Goal: Task Accomplishment & Management: Manage account settings

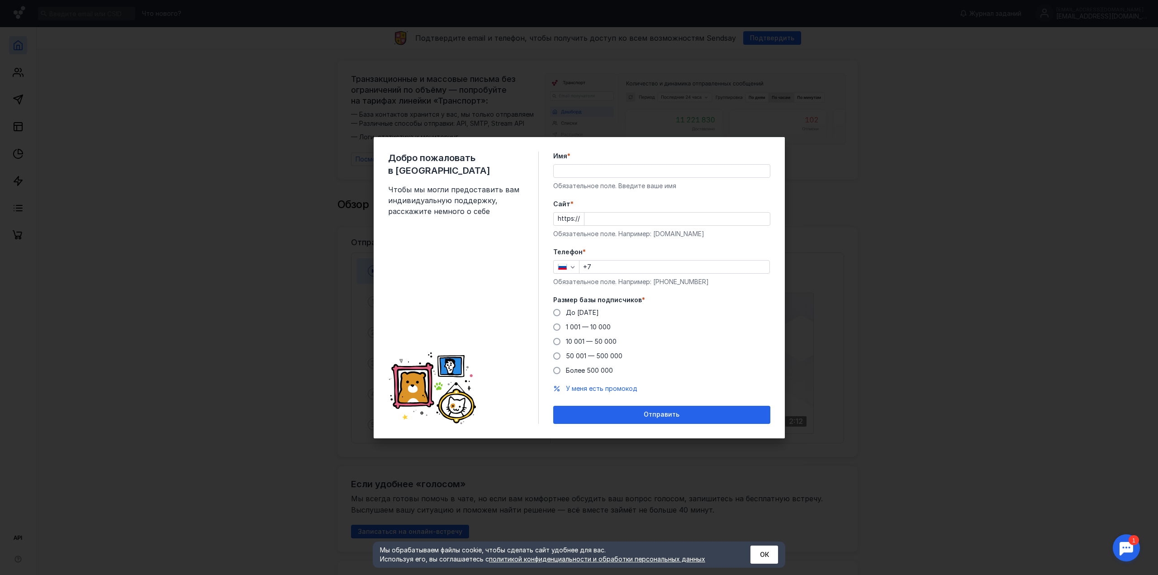
click at [1070, 123] on div "Добро пожаловать в Sendsay Чтобы мы могли предоставить вам индивидуальную подде…" at bounding box center [579, 287] width 1158 height 575
click at [595, 169] on input "Имя *" at bounding box center [662, 171] width 216 height 13
type input "[PERSON_NAME]"
click at [613, 219] on input "Cайт *" at bounding box center [676, 219] width 185 height 13
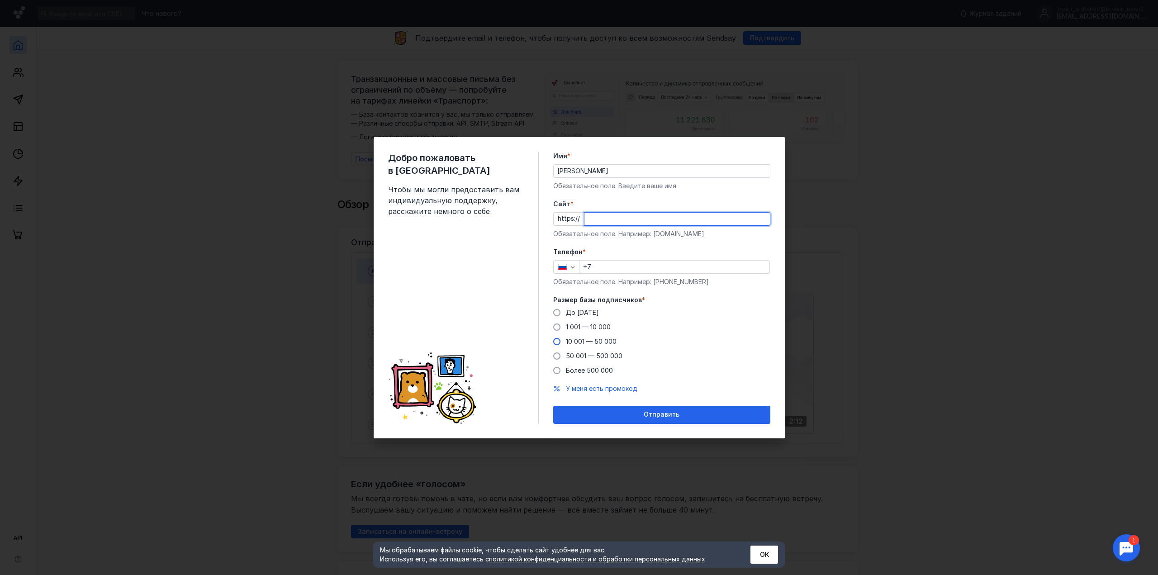
click at [560, 345] on label "10 001 — 50 000" at bounding box center [584, 341] width 63 height 9
click at [0, 0] on input "10 001 — 50 000" at bounding box center [0, 0] width 0 height 0
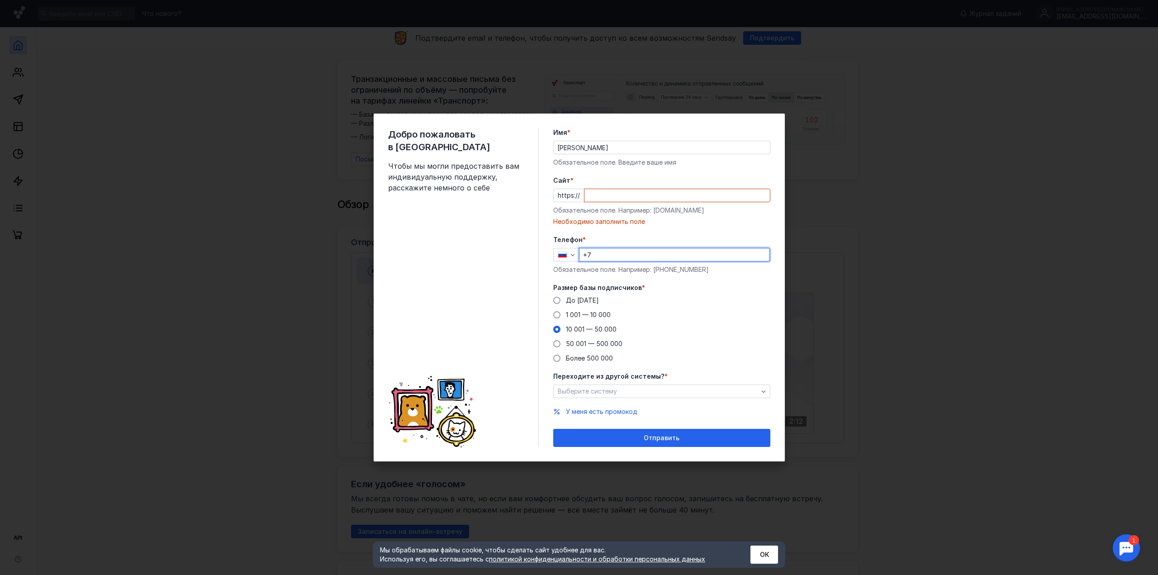
click at [611, 256] on input "+7" at bounding box center [674, 254] width 190 height 13
click at [599, 199] on input "Cайт *" at bounding box center [676, 195] width 185 height 13
click at [592, 192] on input "Cайт *" at bounding box center [676, 195] width 185 height 13
paste input "[DOMAIN_NAME][URL]"
type input "[DOMAIN_NAME][URL]"
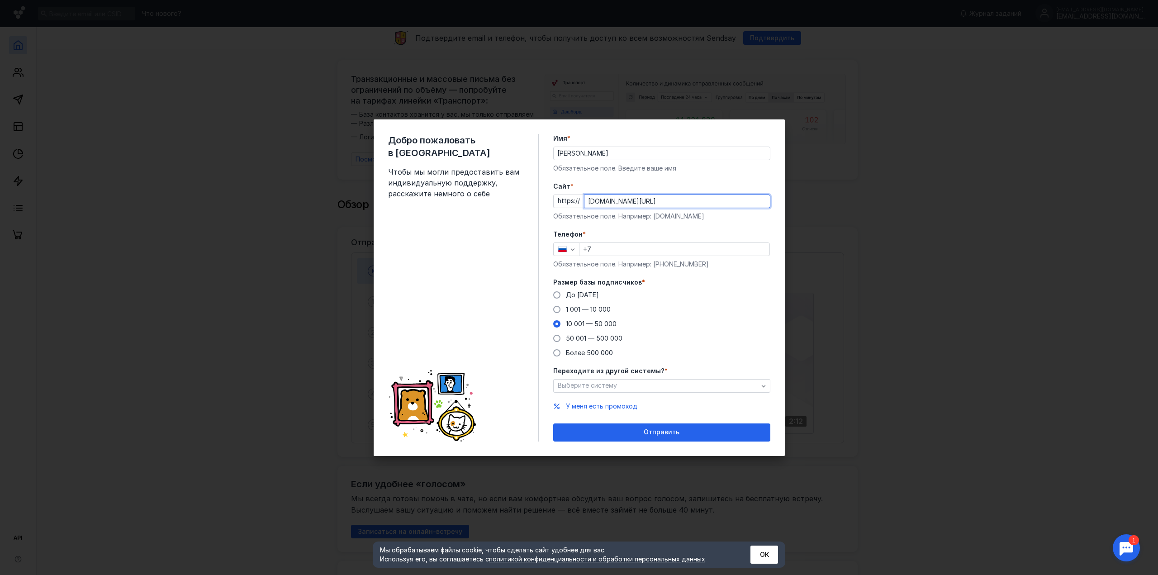
scroll to position [0, 114]
click at [626, 196] on input "[DOMAIN_NAME][URL]" at bounding box center [676, 201] width 185 height 13
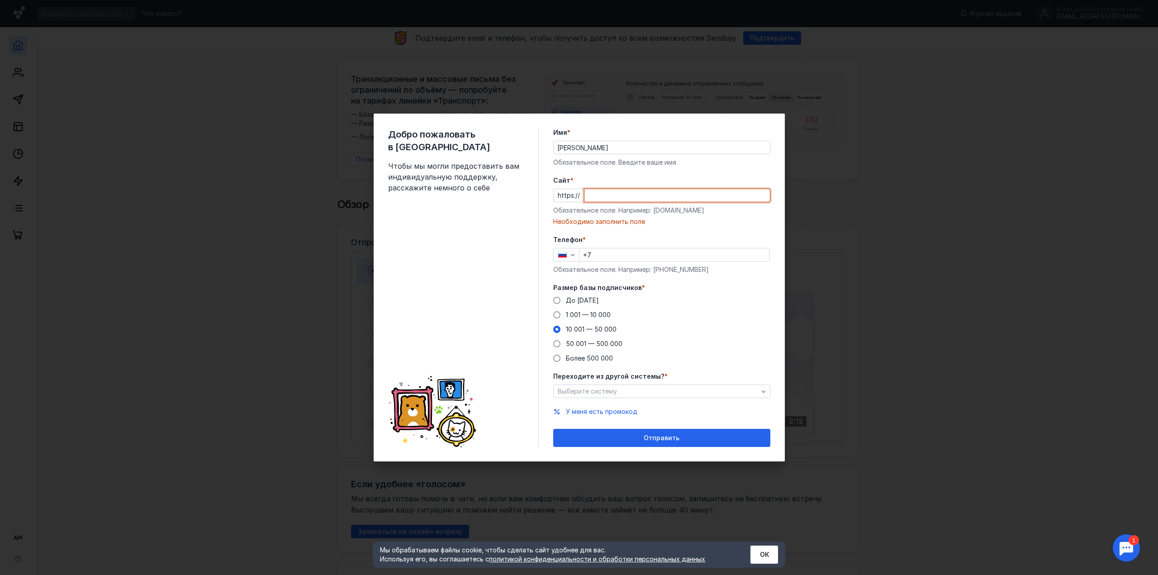
scroll to position [0, 0]
click at [613, 195] on input "Cайт *" at bounding box center [676, 195] width 185 height 13
paste input "[DOMAIN_NAME][URL]"
type input "[DOMAIN_NAME][URL]"
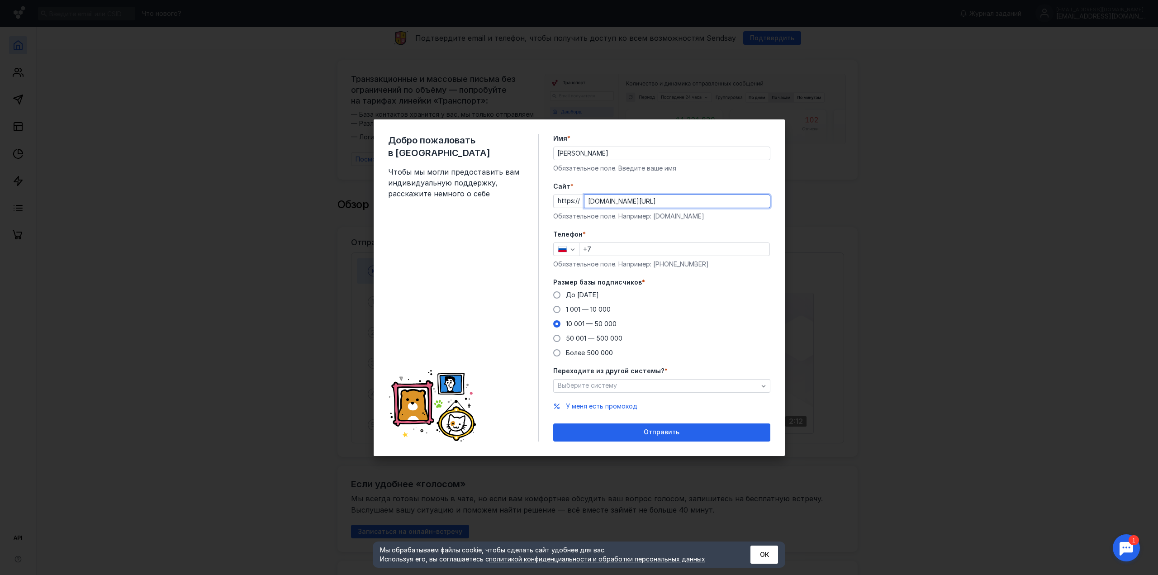
click at [617, 201] on input "[DOMAIN_NAME][URL]" at bounding box center [676, 201] width 185 height 13
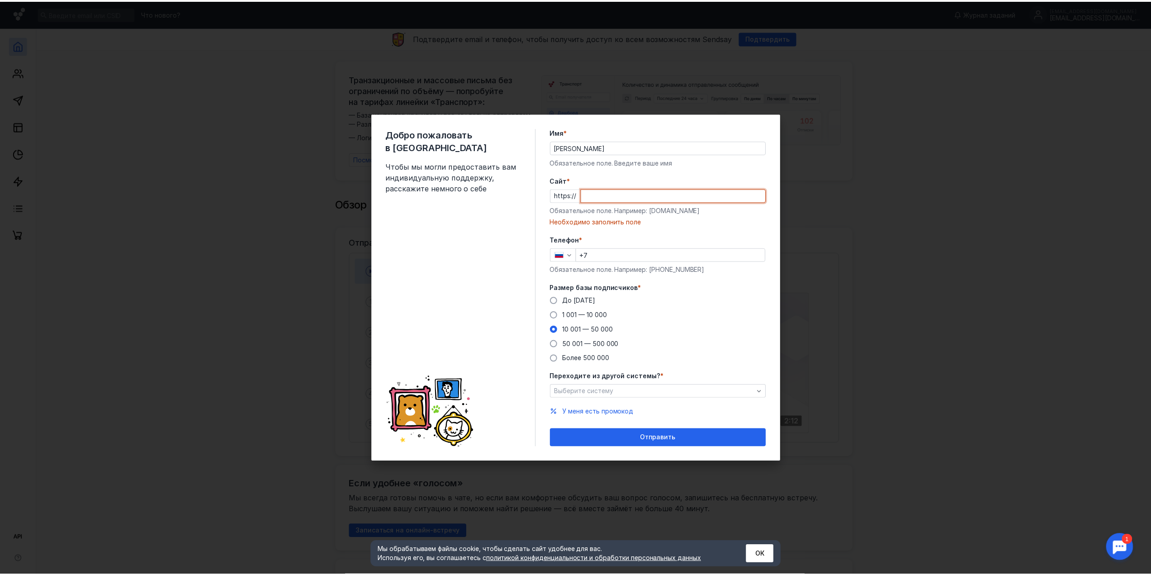
scroll to position [0, 0]
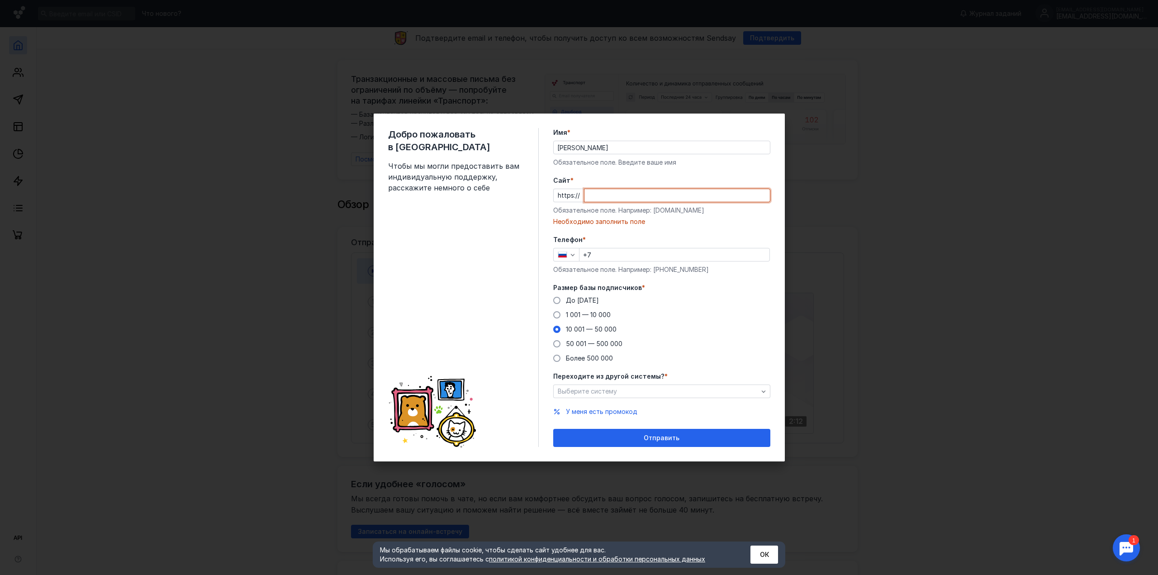
paste input "[DOMAIN_NAME][URL]"
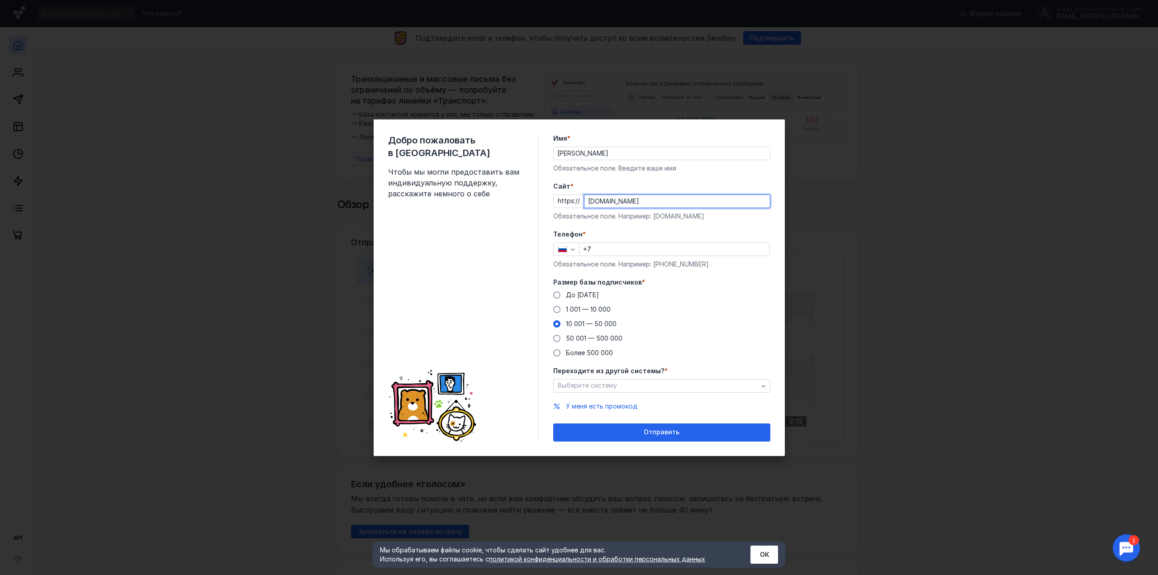
type input "[DOMAIN_NAME]"
click at [604, 251] on input "+7" at bounding box center [674, 249] width 190 height 13
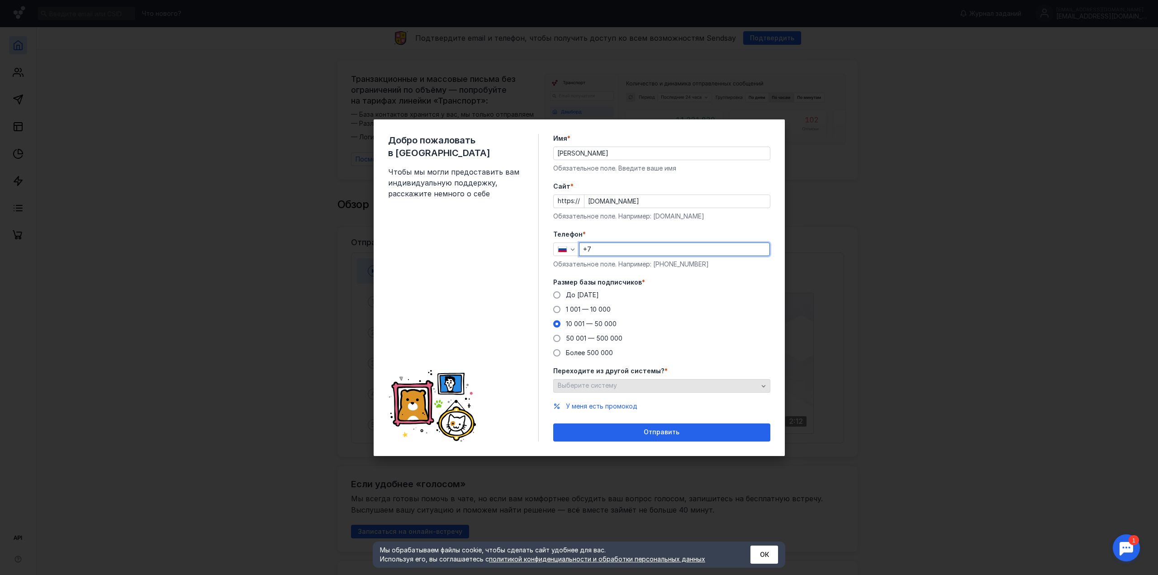
click at [620, 382] on div "Выберите систему" at bounding box center [657, 386] width 205 height 8
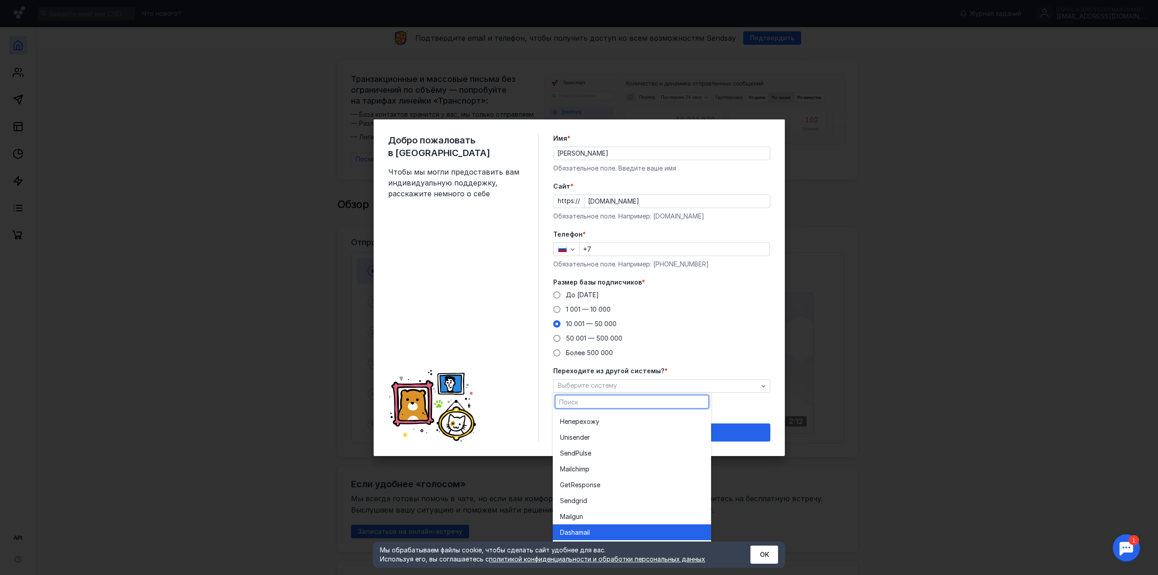
click at [585, 529] on span "Dashamai" at bounding box center [574, 532] width 28 height 9
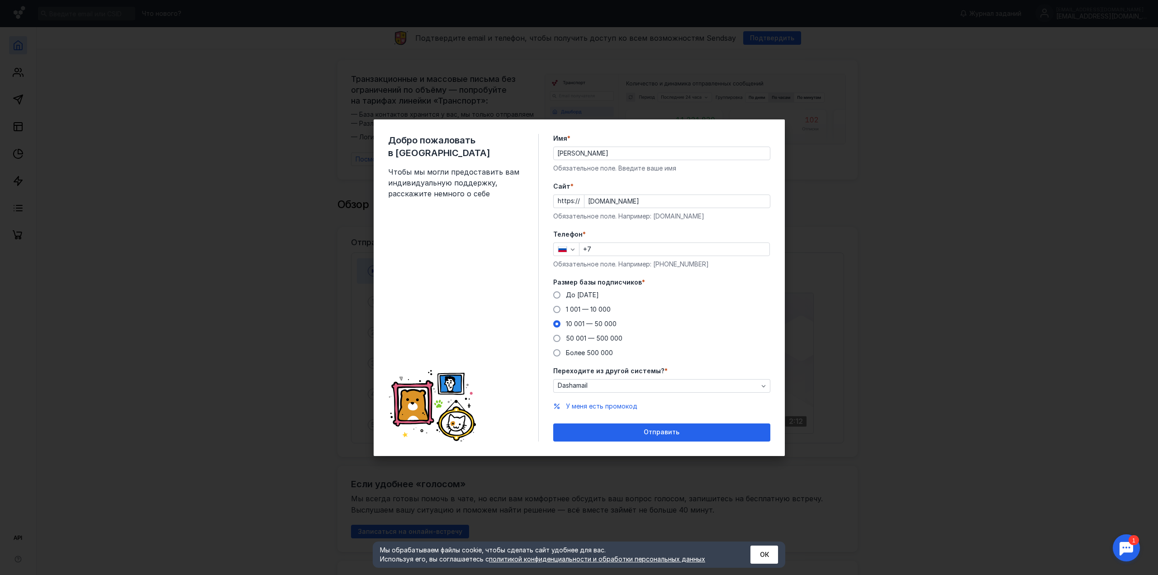
click at [623, 247] on input "+7" at bounding box center [674, 249] width 190 height 13
type input "[PHONE_NUMBER]"
click at [639, 433] on div "Отправить" at bounding box center [662, 432] width 208 height 8
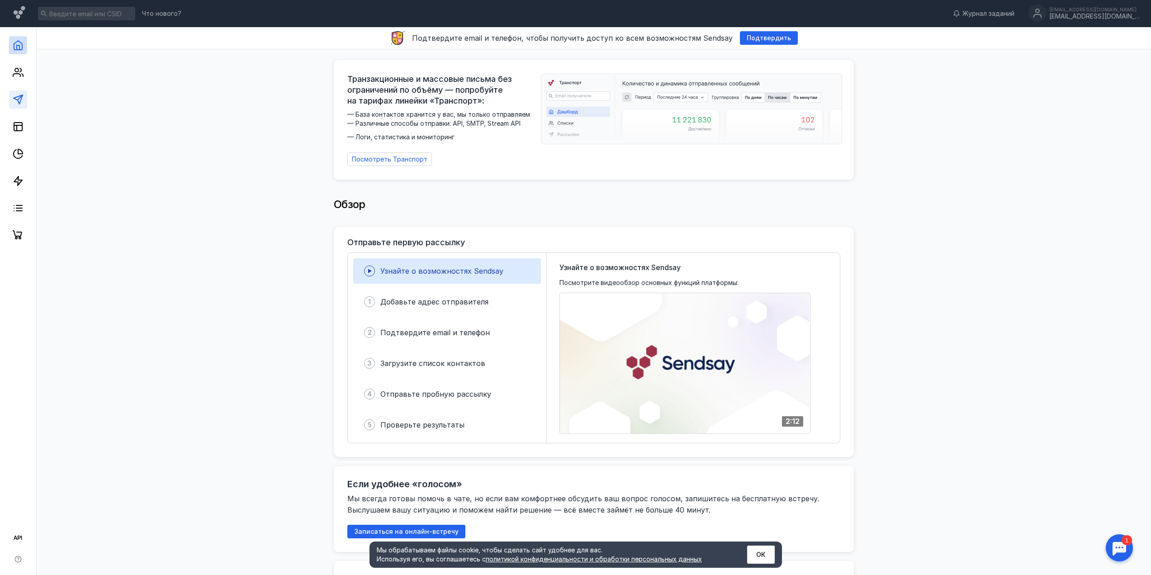
click at [14, 102] on icon at bounding box center [18, 99] width 11 height 11
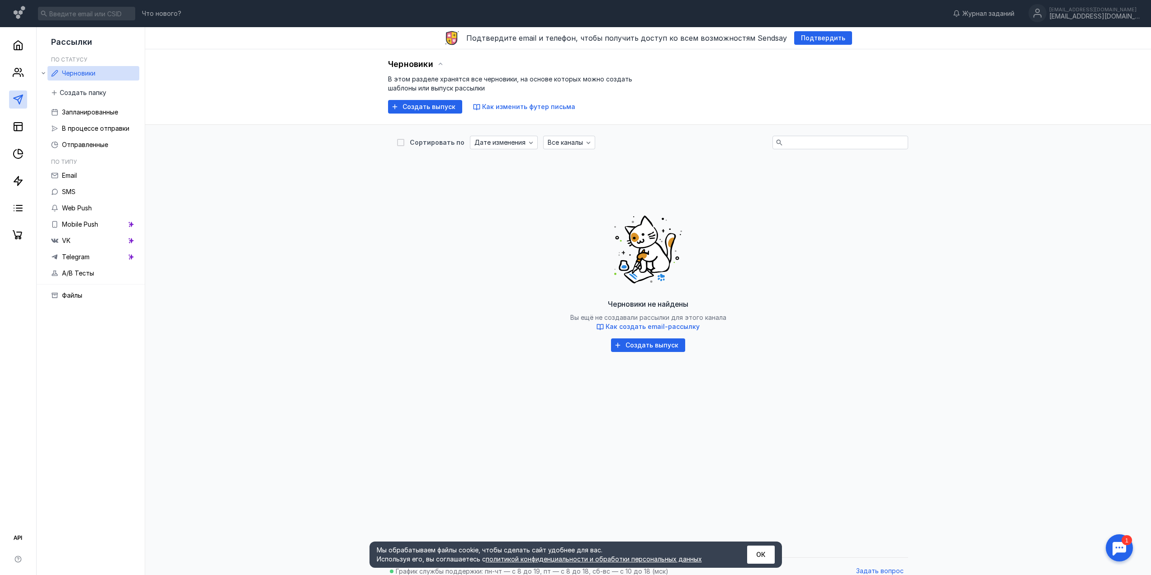
click at [1088, 28] on div "Подтвердите email и телефон, чтобы получить доступ ко всем возможностям Sendsay…" at bounding box center [648, 38] width 1006 height 22
click at [1097, 16] on div "[EMAIL_ADDRESS][DOMAIN_NAME]" at bounding box center [1094, 17] width 90 height 8
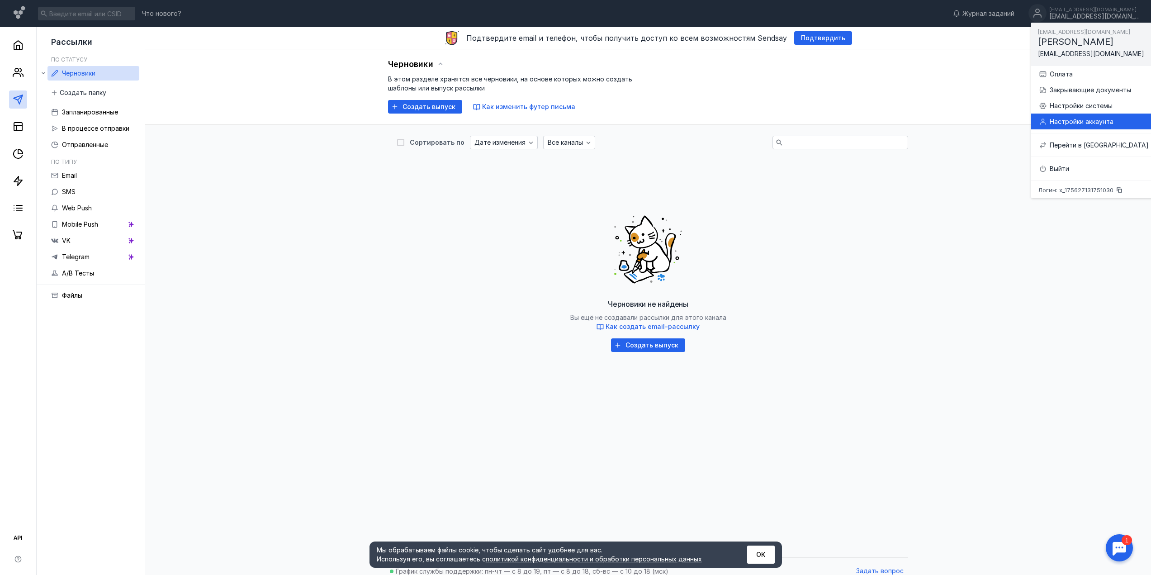
click at [1072, 118] on div "Настройки аккаунта" at bounding box center [1099, 121] width 99 height 9
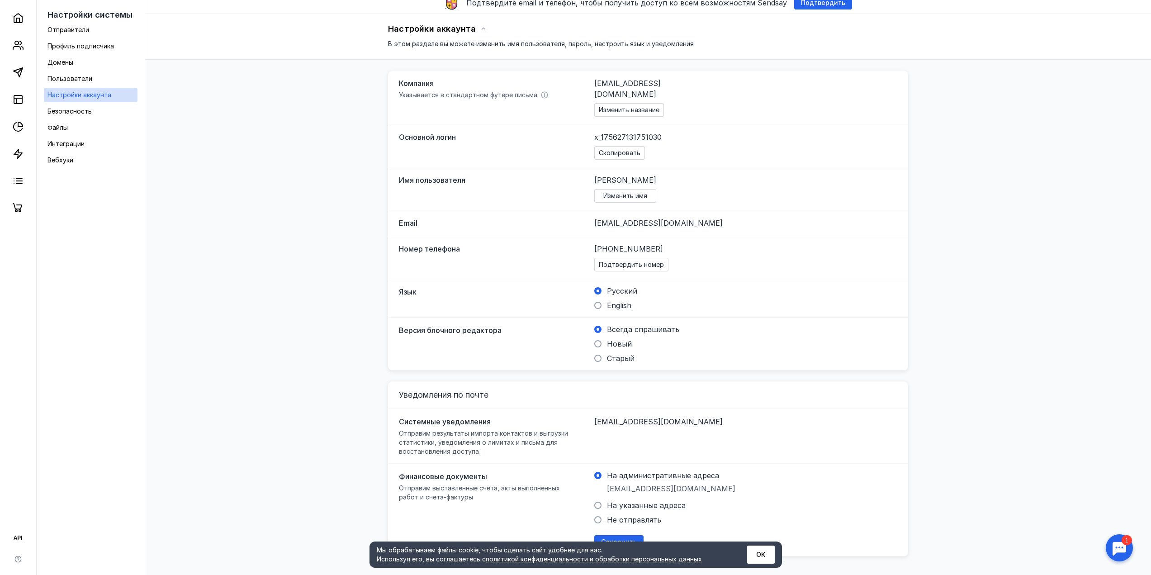
scroll to position [14, 0]
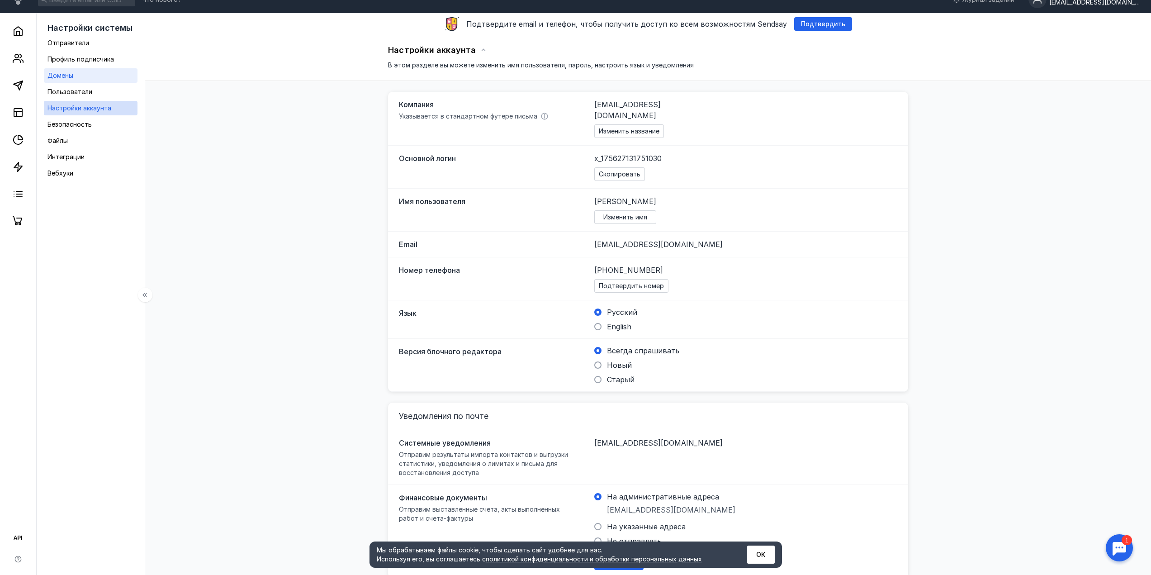
click at [77, 79] on link "Домены" at bounding box center [91, 75] width 94 height 14
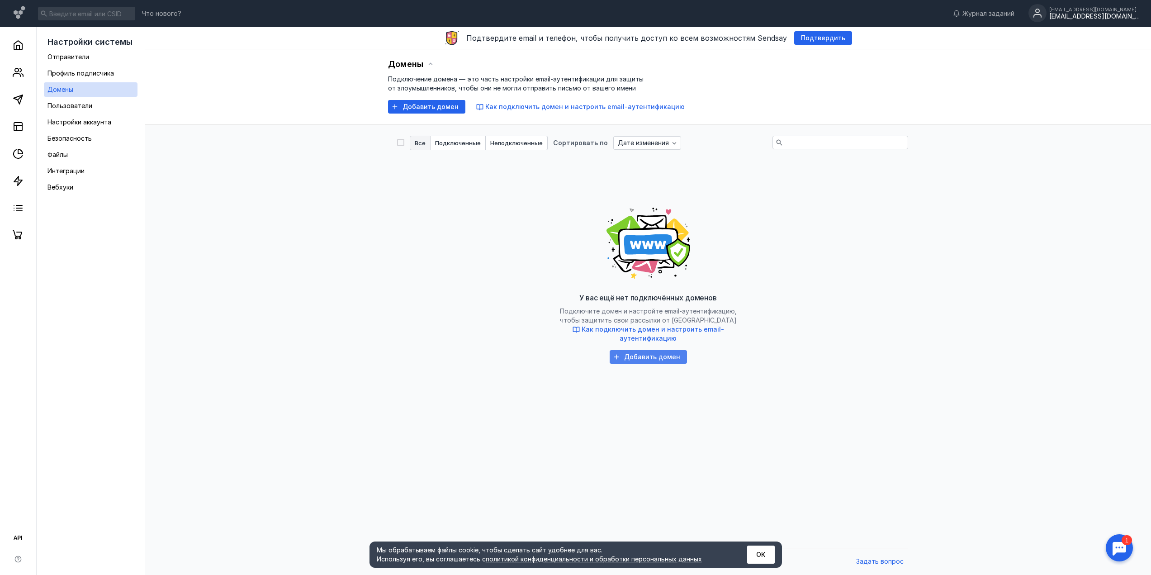
click at [654, 361] on div "Добавить домен" at bounding box center [648, 357] width 77 height 14
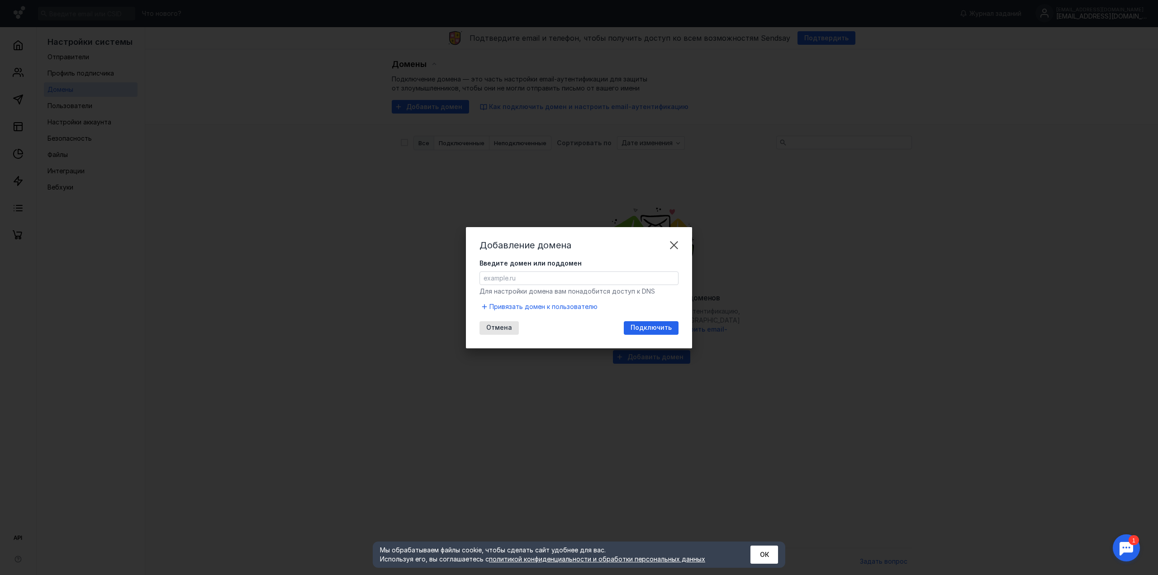
click at [520, 277] on input "Введите домен или поддомен" at bounding box center [579, 278] width 198 height 13
type input "е"
type input "[DOMAIN_NAME]"
click at [658, 327] on span "Подключить" at bounding box center [650, 328] width 41 height 8
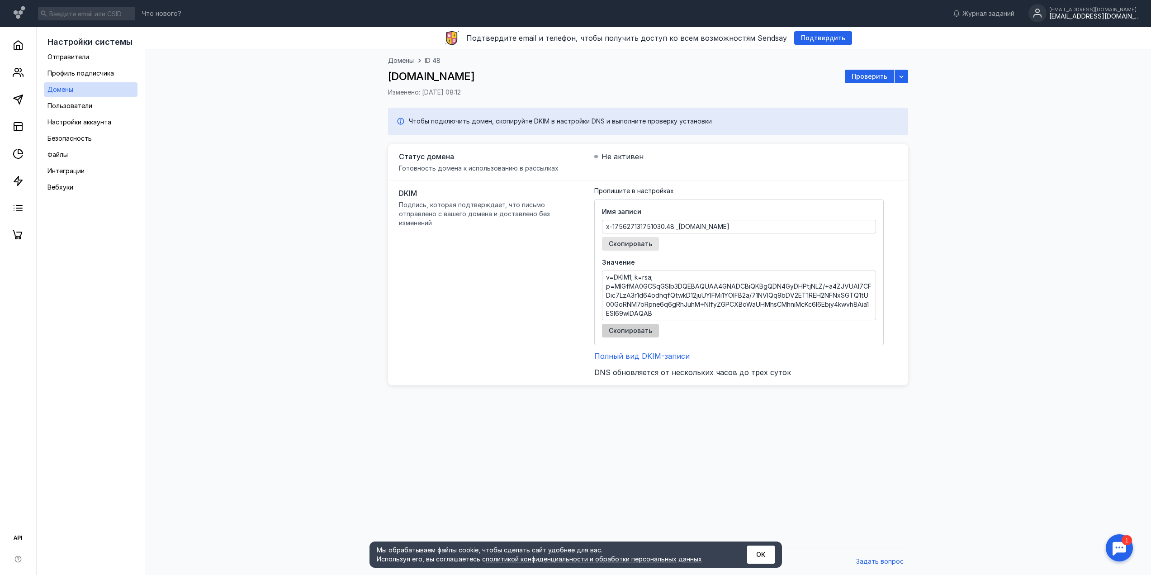
click at [639, 328] on span "Скопировать" at bounding box center [630, 331] width 43 height 8
click at [751, 548] on button "ОК" at bounding box center [761, 554] width 28 height 18
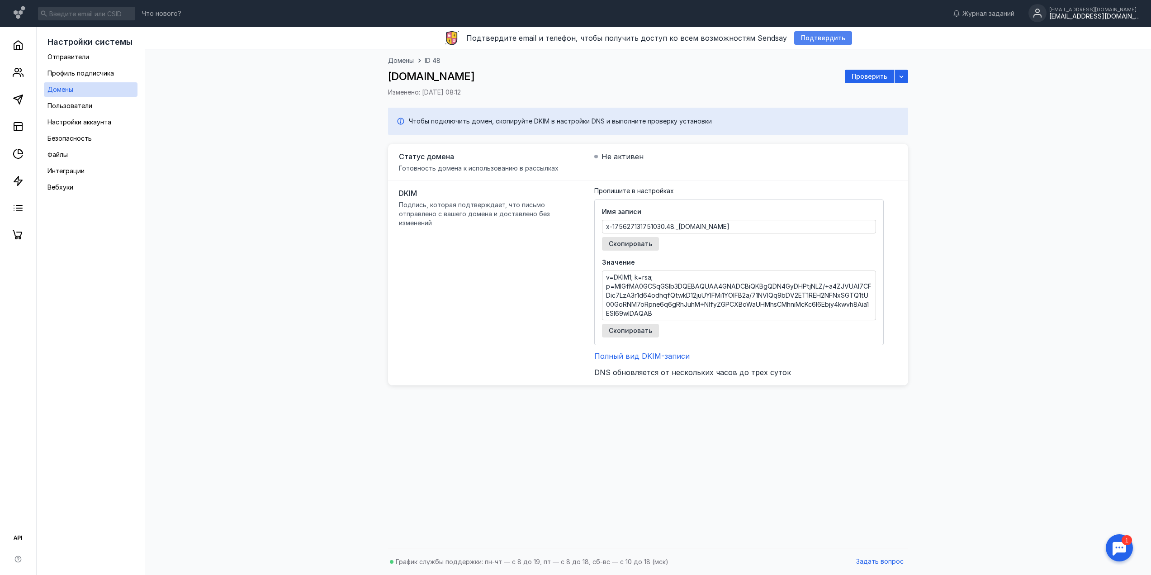
click at [796, 36] on div "Подтвердить" at bounding box center [822, 38] width 53 height 8
